Goal: Task Accomplishment & Management: Complete application form

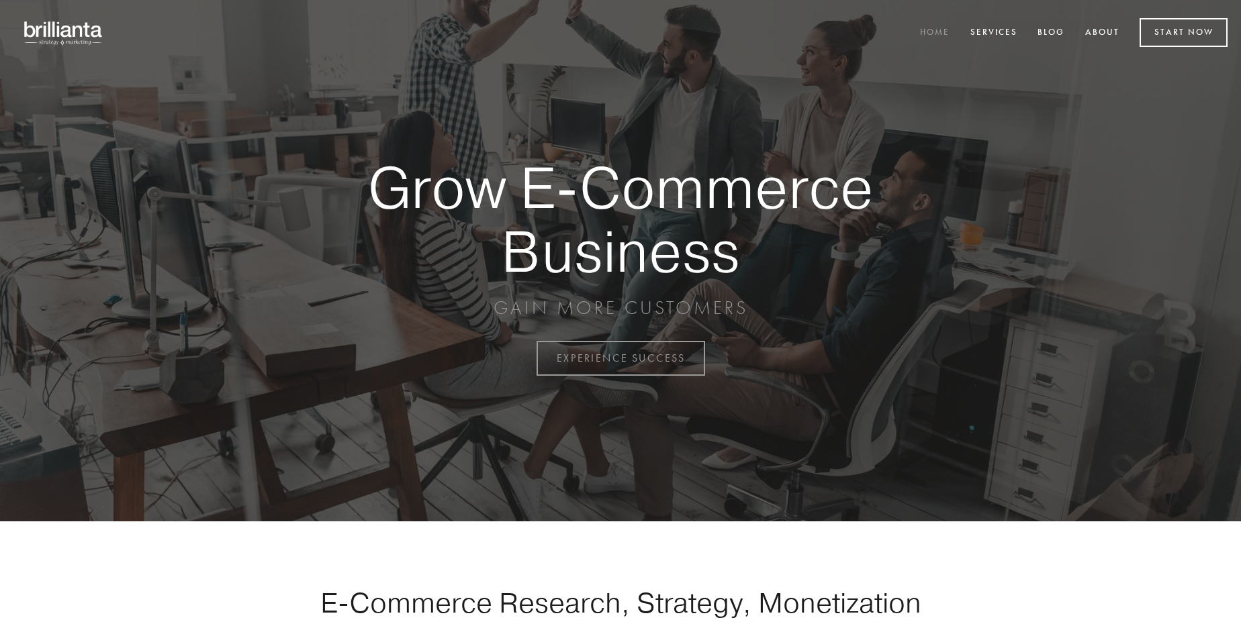
scroll to position [3520, 0]
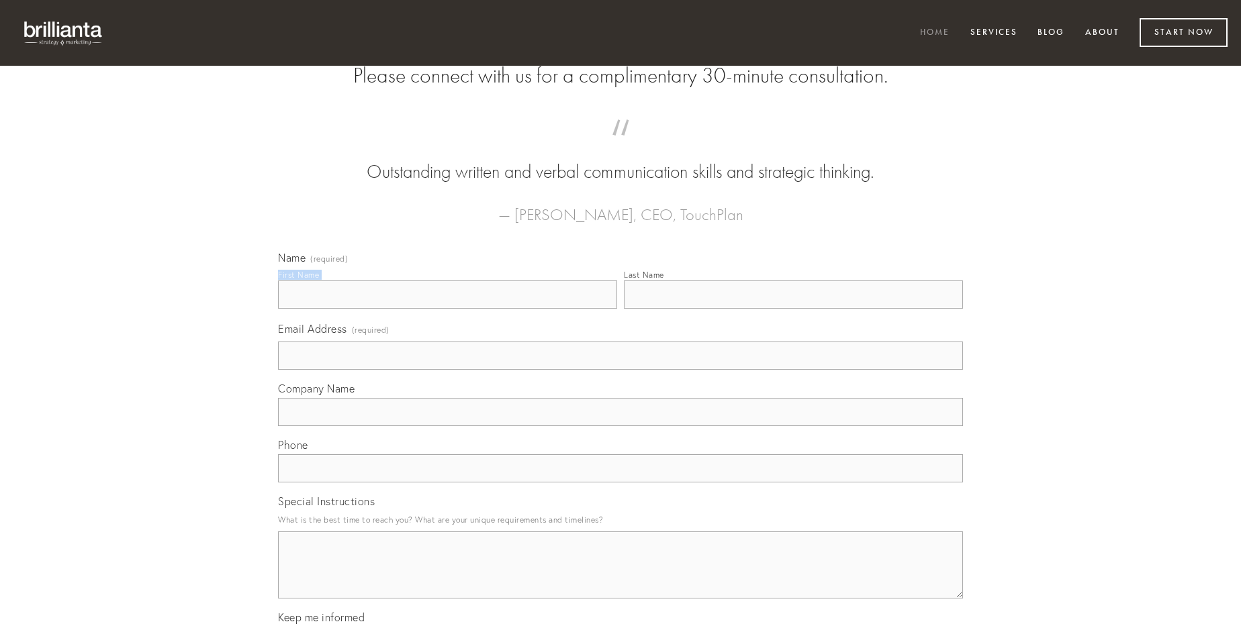
type input "[PERSON_NAME]"
click at [793, 309] on input "Last Name" at bounding box center [793, 295] width 339 height 28
type input "[PERSON_NAME]"
click at [620, 370] on input "Email Address (required)" at bounding box center [620, 356] width 685 height 28
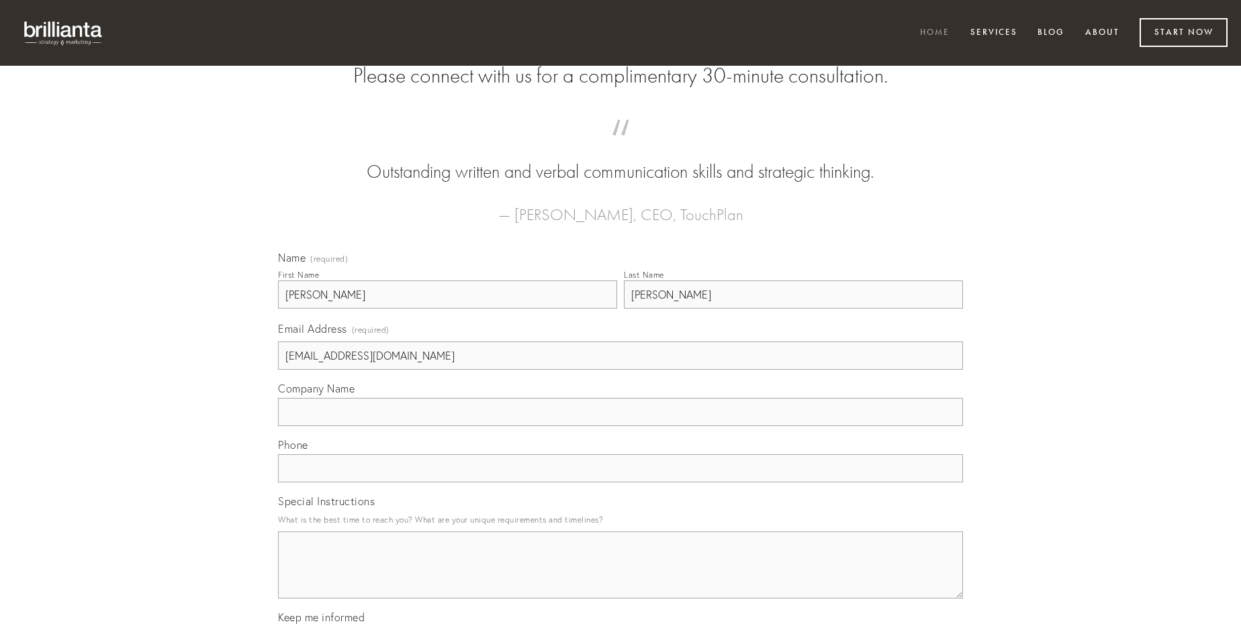
type input "[EMAIL_ADDRESS][DOMAIN_NAME]"
click at [620, 426] on input "Company Name" at bounding box center [620, 412] width 685 height 28
type input "suus"
click at [620, 483] on input "text" at bounding box center [620, 469] width 685 height 28
click at [620, 577] on textarea "Special Instructions" at bounding box center [620, 565] width 685 height 67
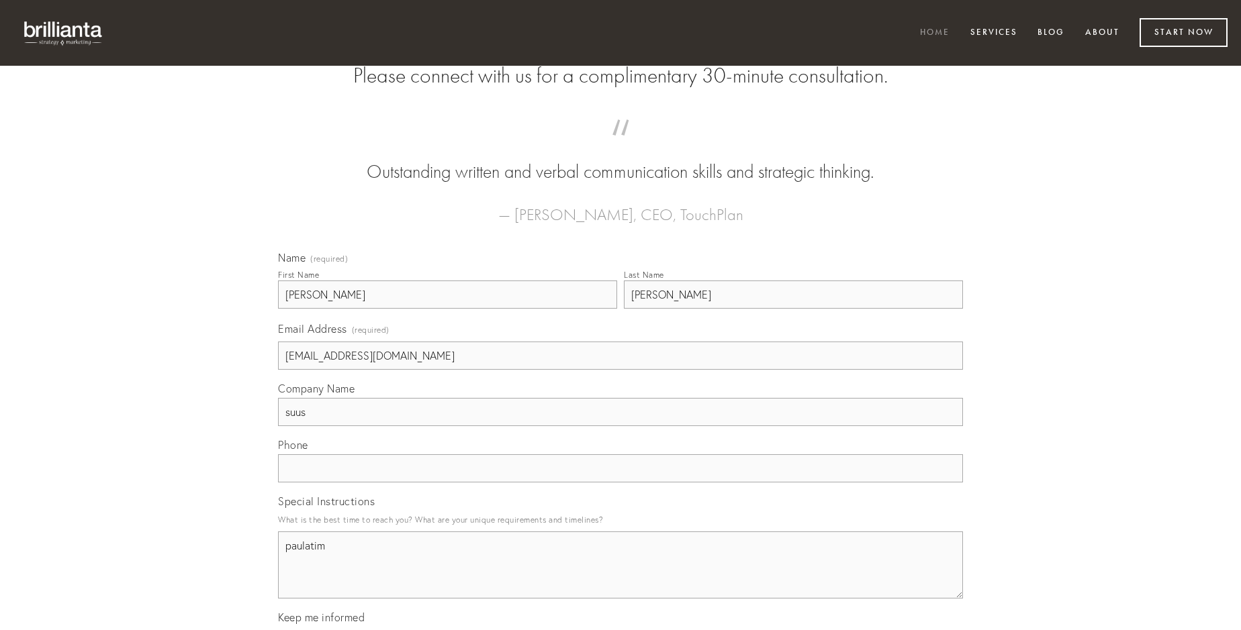
type textarea "paulatim"
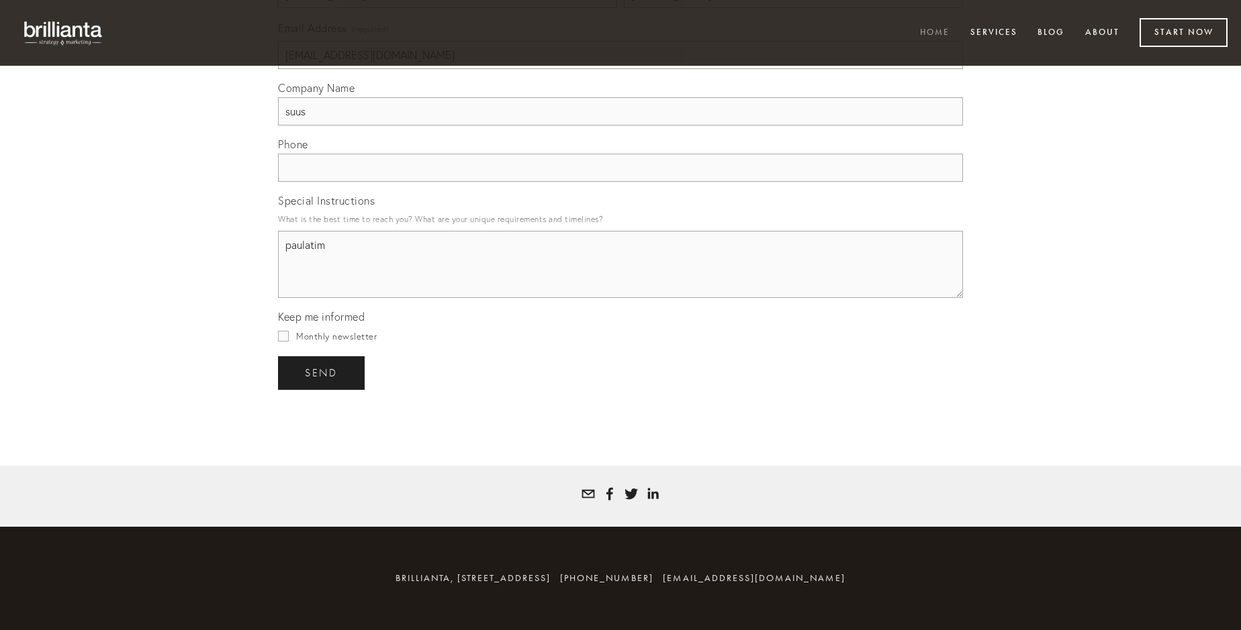
click at [322, 373] on span "send" at bounding box center [321, 373] width 33 height 12
